Goal: Find specific page/section: Find specific page/section

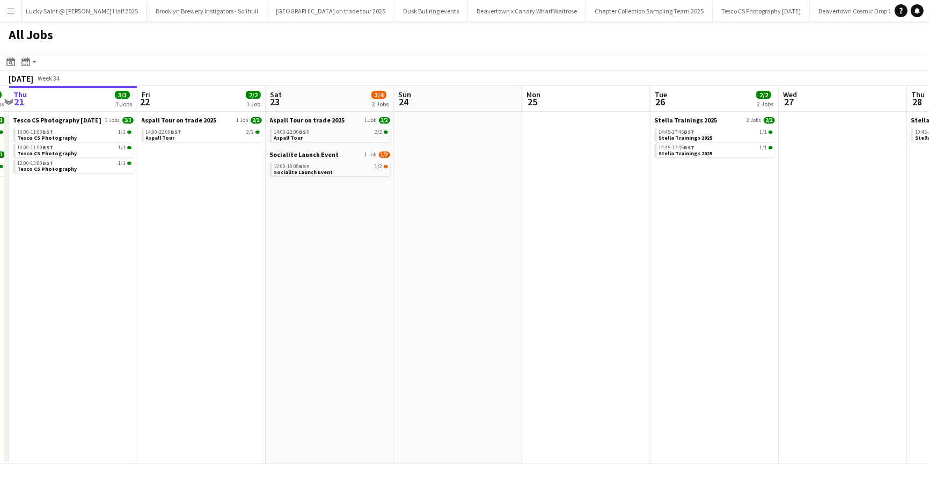
scroll to position [0, 382]
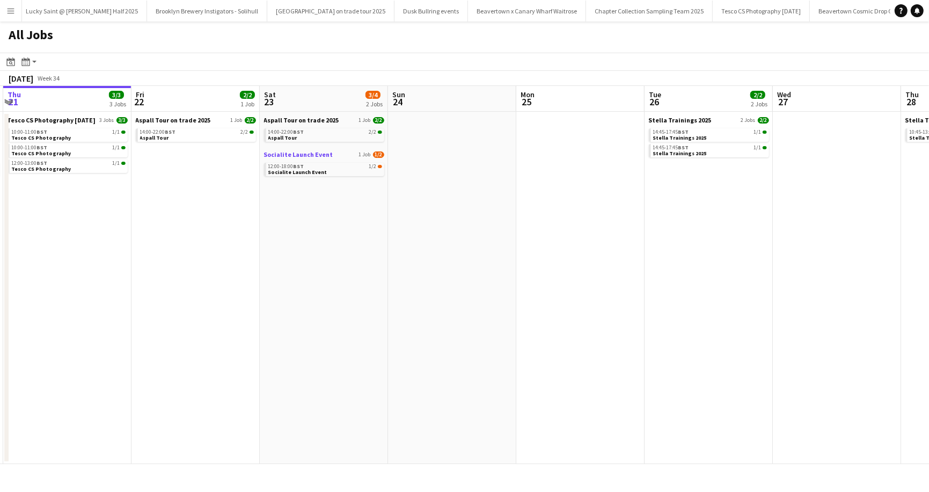
click at [380, 154] on span "1/2" at bounding box center [378, 154] width 11 height 6
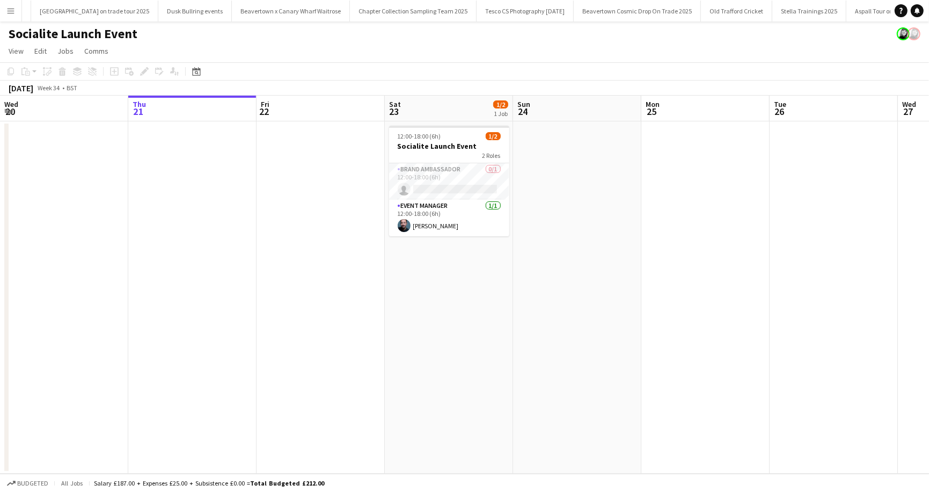
scroll to position [0, 921]
click at [492, 166] on app-card-role "Brand Ambassador 0/1 12:00-18:00 (6h) single-neutral-actions" at bounding box center [449, 181] width 120 height 37
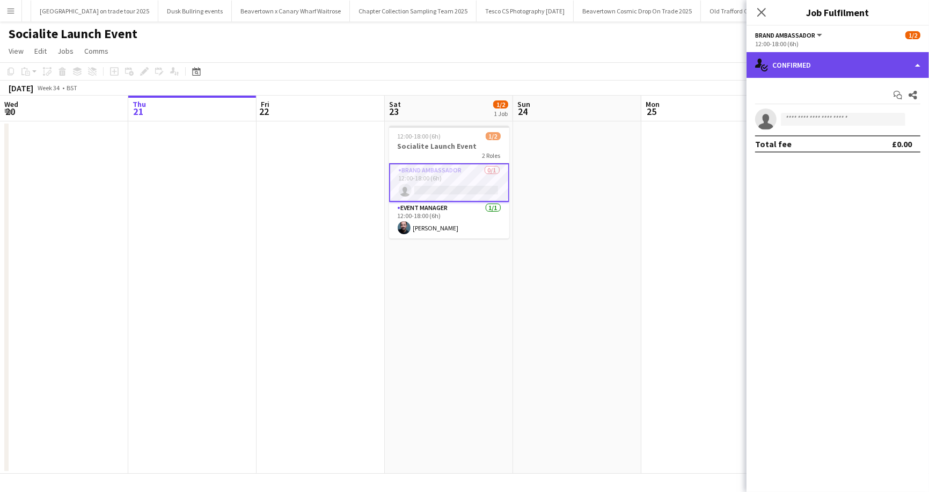
click at [915, 63] on div "single-neutral-actions-check-2 Confirmed" at bounding box center [838, 65] width 183 height 26
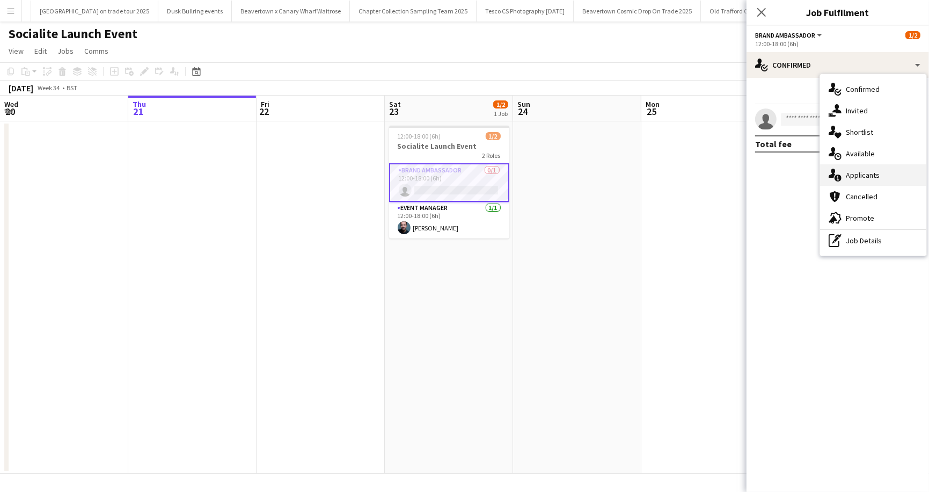
click at [853, 173] on div "single-neutral-actions-information Applicants" at bounding box center [873, 174] width 106 height 21
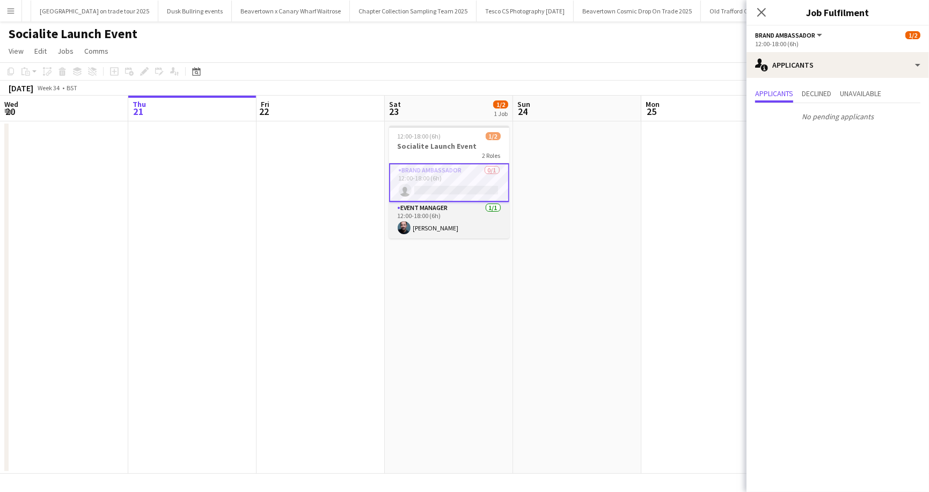
click at [494, 207] on app-card-role "Event Manager [DATE] 12:00-18:00 (6h) [PERSON_NAME]" at bounding box center [449, 220] width 120 height 37
click at [589, 44] on app-page-menu "View Day view expanded Day view collapsed Month view Date picker Jump to [DATE]…" at bounding box center [464, 52] width 929 height 20
